Goal: Information Seeking & Learning: Learn about a topic

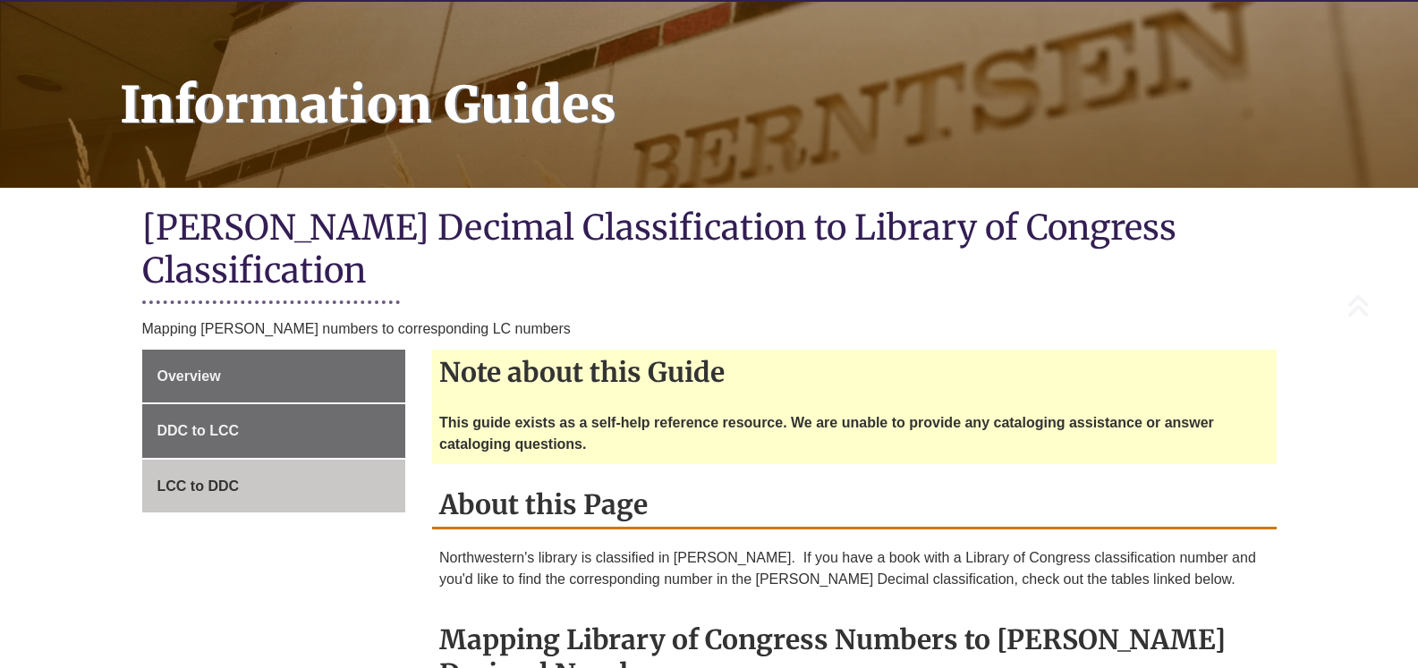
scroll to position [268, 0]
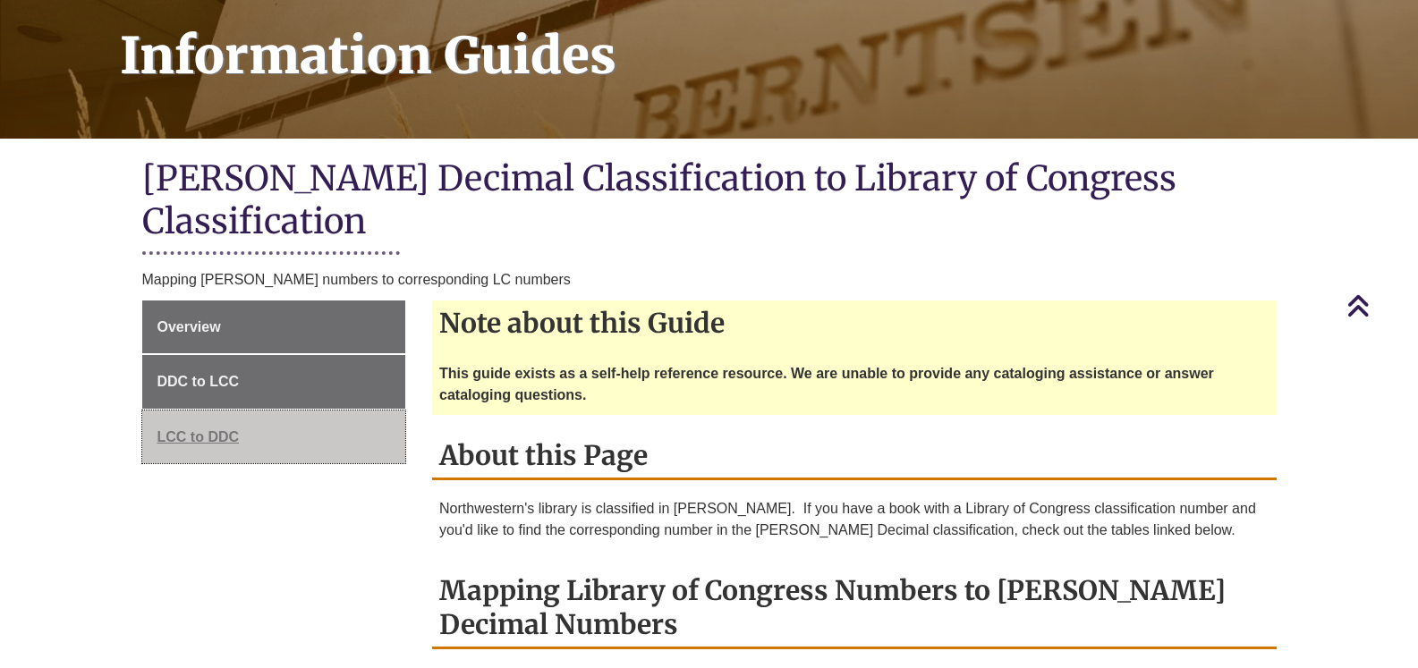
click at [189, 429] on span "LCC to DDC" at bounding box center [198, 436] width 82 height 15
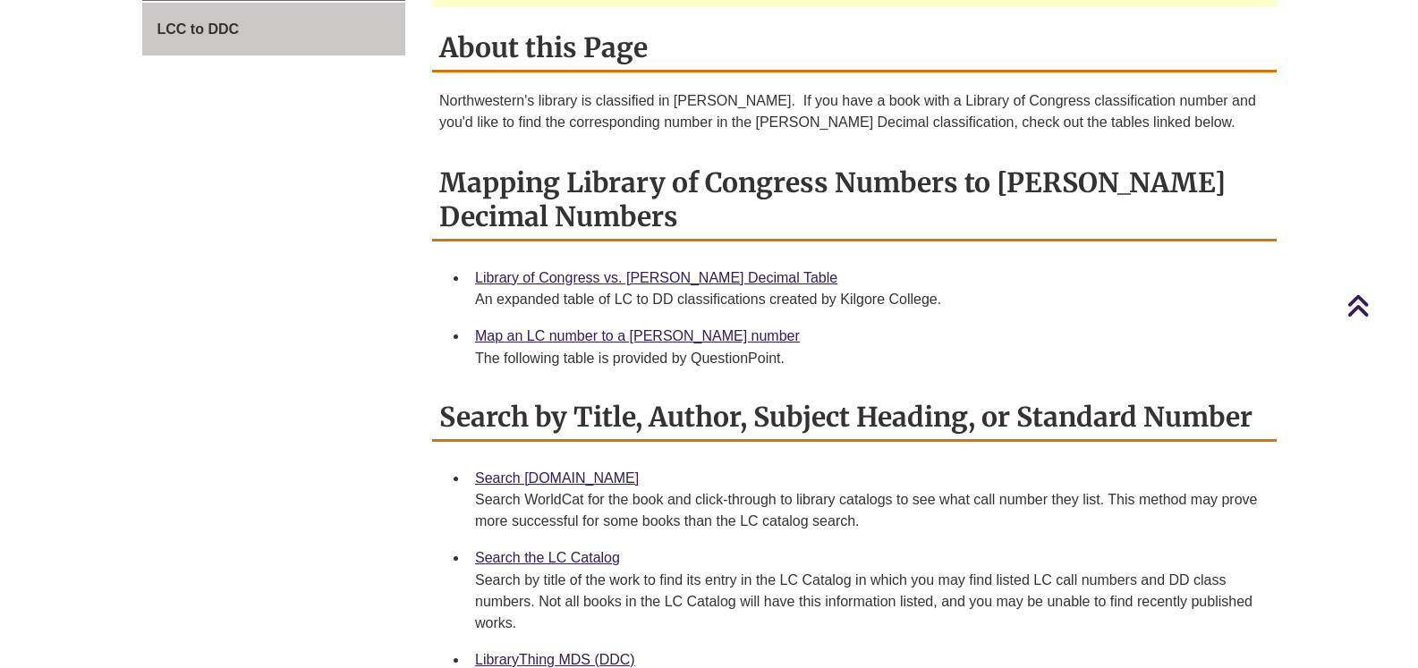
scroll to position [716, 0]
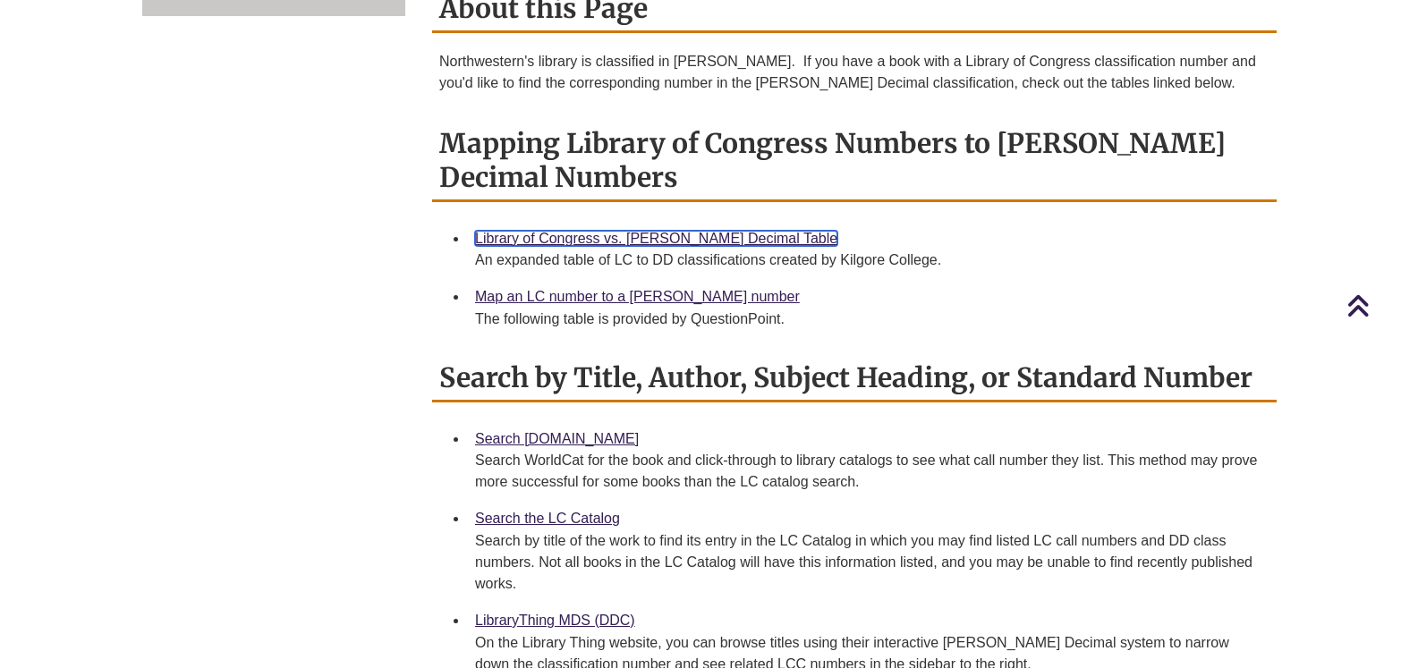
click at [634, 231] on link "Library of Congress vs. [PERSON_NAME] Decimal Table" at bounding box center [656, 238] width 362 height 15
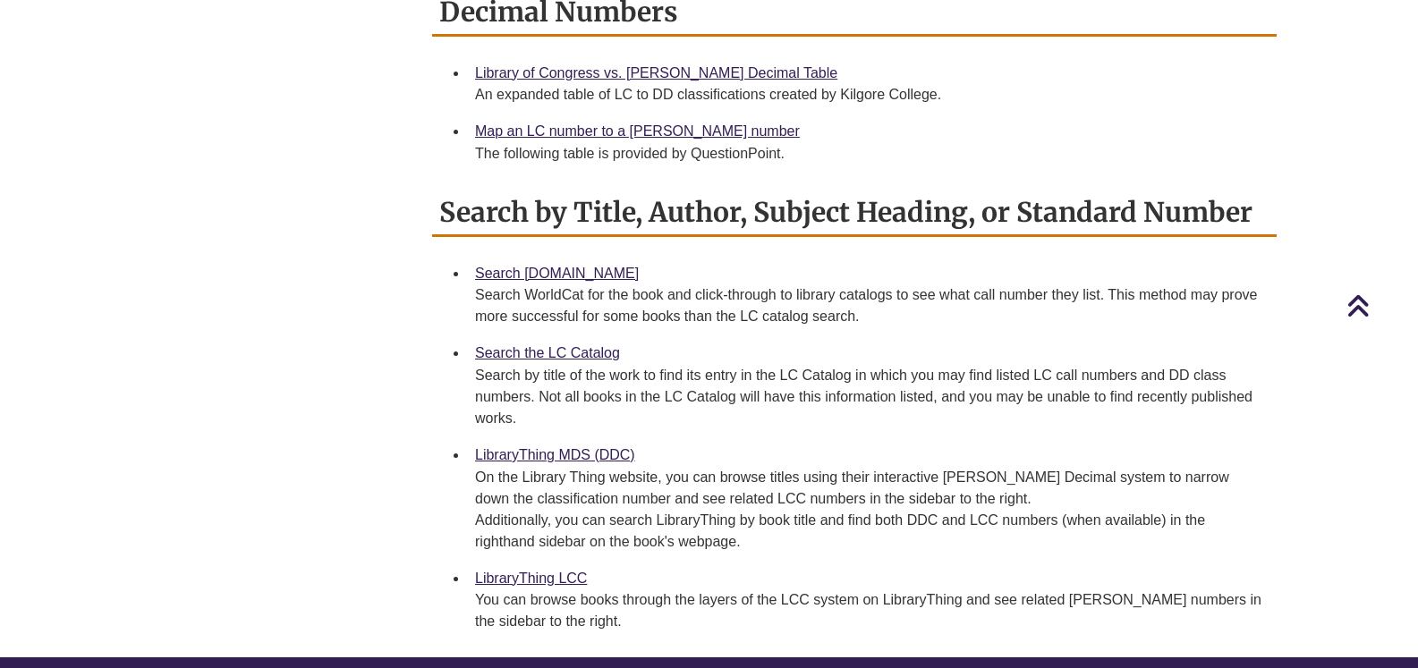
scroll to position [716, 0]
